Goal: Check status: Check status

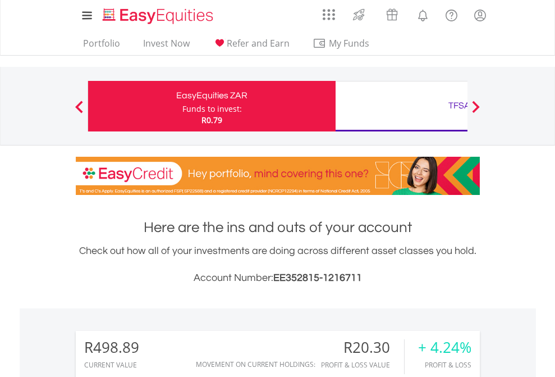
scroll to position [108, 176]
click at [183, 106] on div "Funds to invest:" at bounding box center [213, 108] width 60 height 11
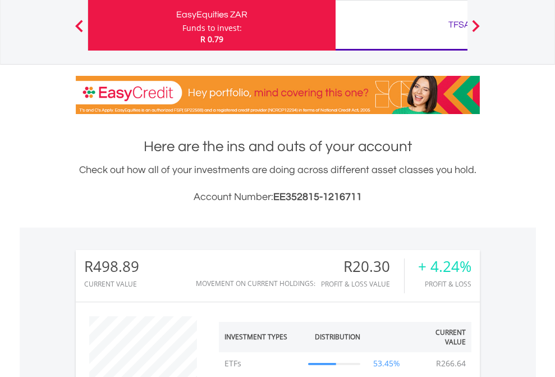
click at [402, 25] on div "TFSA" at bounding box center [460, 25] width 234 height 16
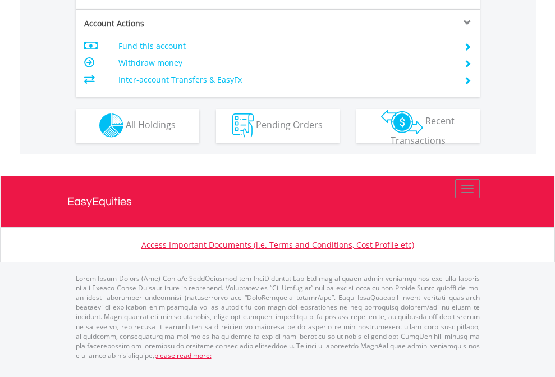
scroll to position [1050, 0]
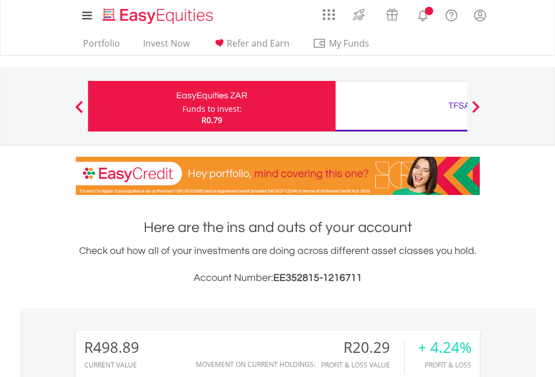
scroll to position [108, 176]
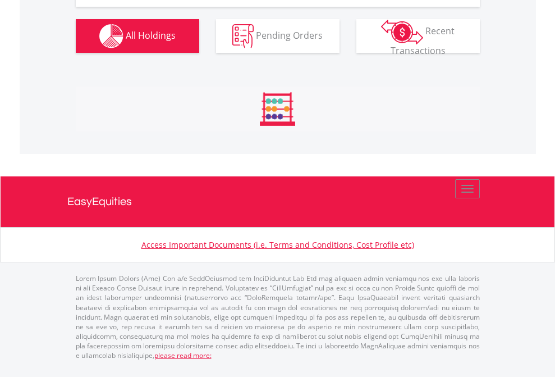
scroll to position [1271, 0]
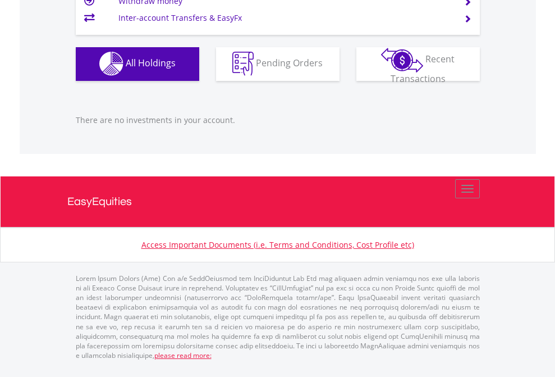
scroll to position [108, 176]
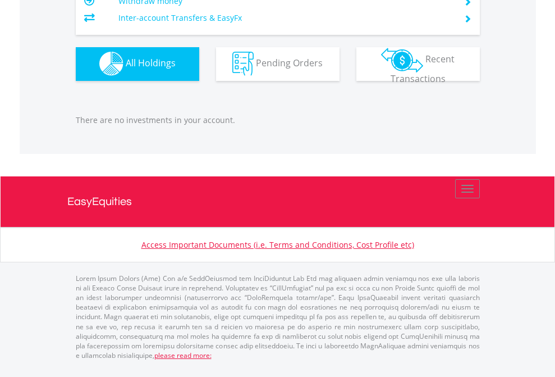
scroll to position [108, 176]
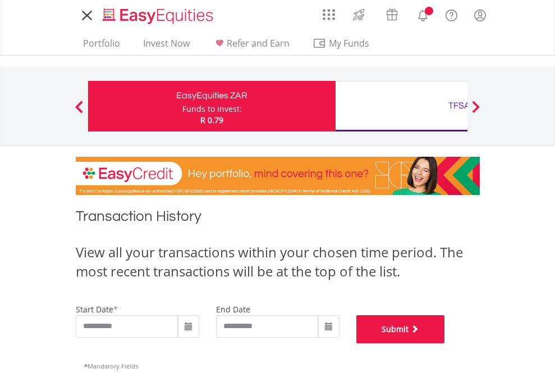
click at [445, 343] on button "Submit" at bounding box center [401, 329] width 89 height 28
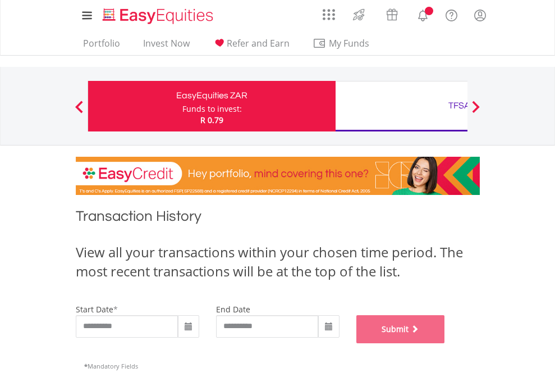
scroll to position [455, 0]
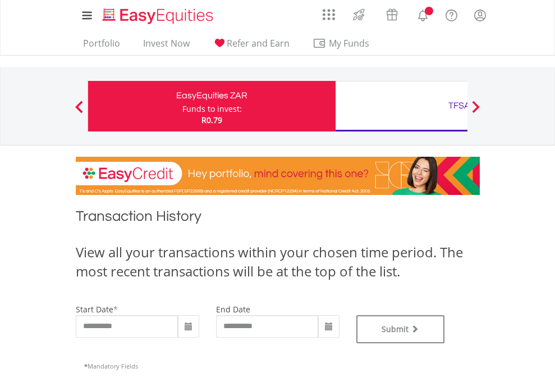
click at [402, 106] on div "TFSA" at bounding box center [460, 106] width 234 height 16
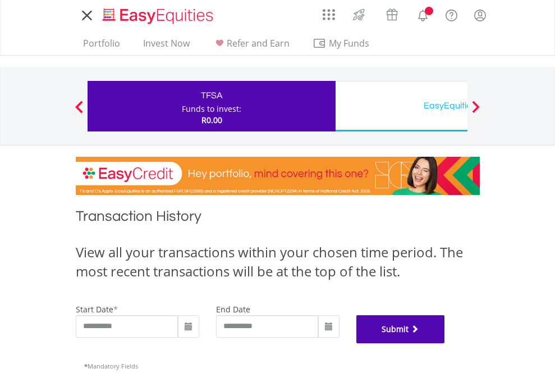
click at [445, 343] on button "Submit" at bounding box center [401, 329] width 89 height 28
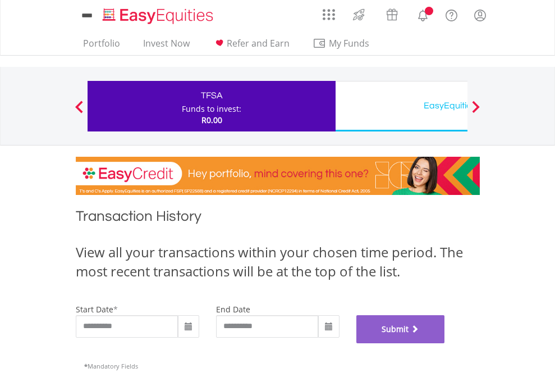
scroll to position [455, 0]
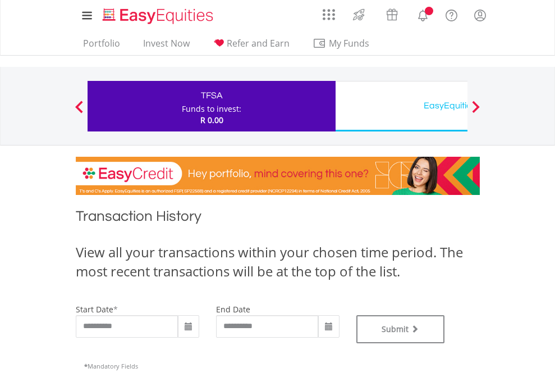
click at [402, 106] on div "EasyEquities USD" at bounding box center [460, 106] width 234 height 16
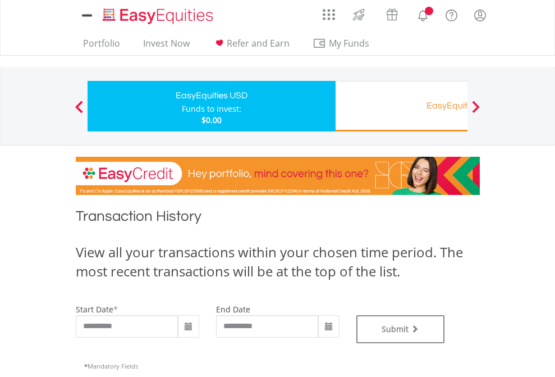
type input "**********"
